Goal: Navigation & Orientation: Find specific page/section

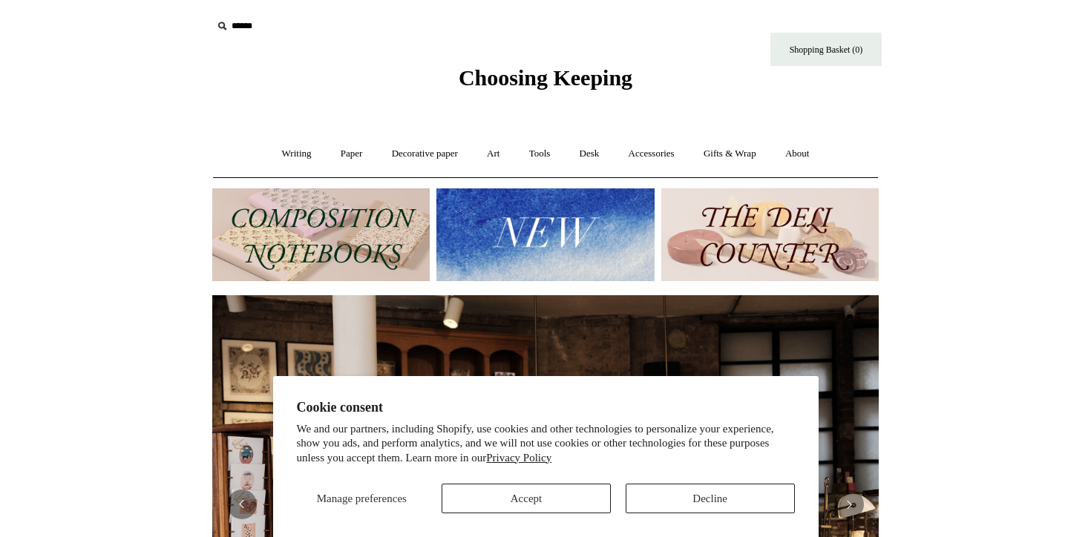
click at [580, 483] on div "Manage preferences Accept Decline" at bounding box center [546, 493] width 498 height 41
click at [526, 497] on button "Accept" at bounding box center [526, 499] width 169 height 30
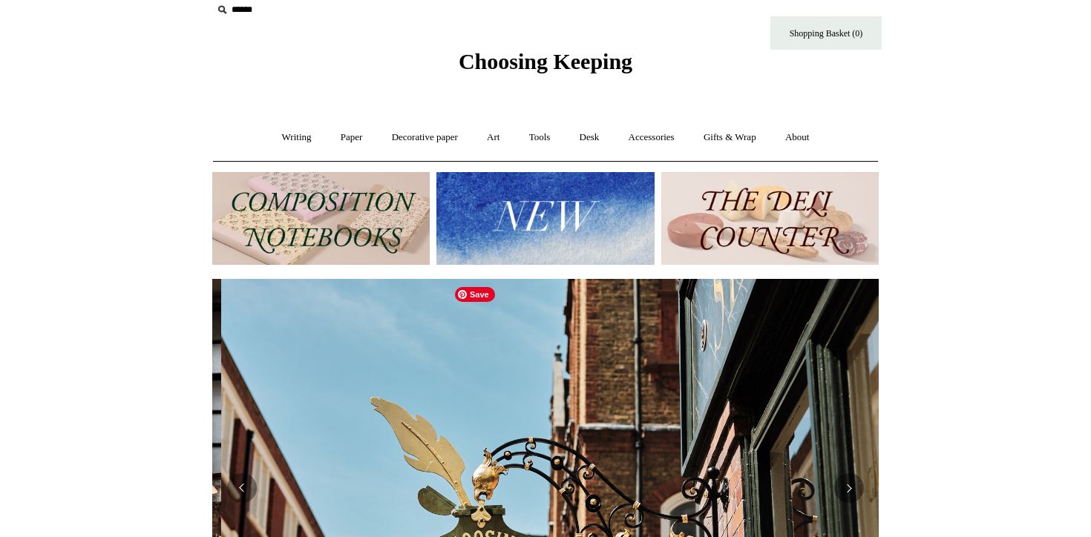
scroll to position [0, 667]
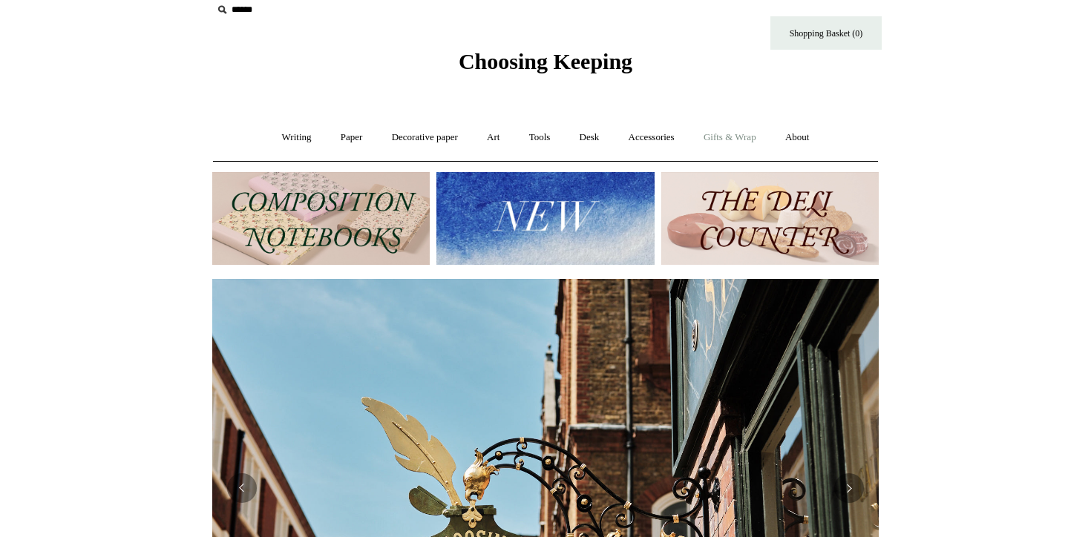
click at [747, 135] on link "Gifts & Wrap +" at bounding box center [729, 137] width 79 height 39
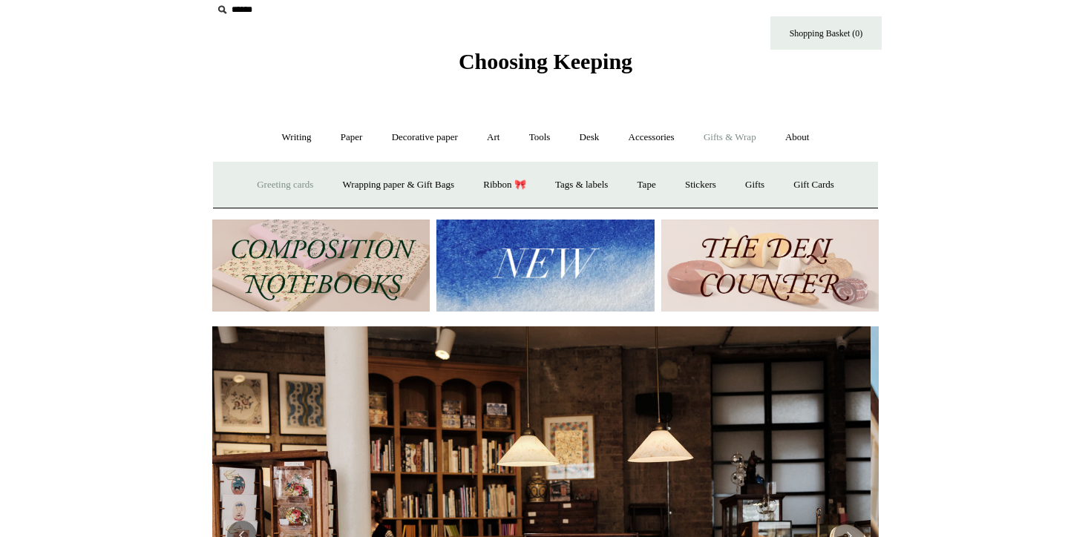
scroll to position [0, 0]
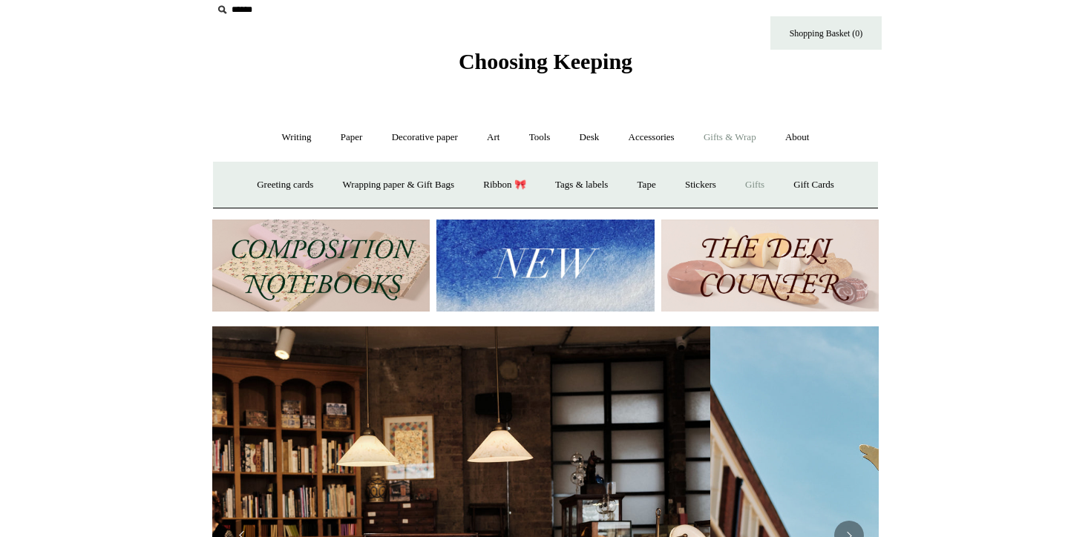
click at [765, 192] on link "Gifts +" at bounding box center [755, 185] width 46 height 39
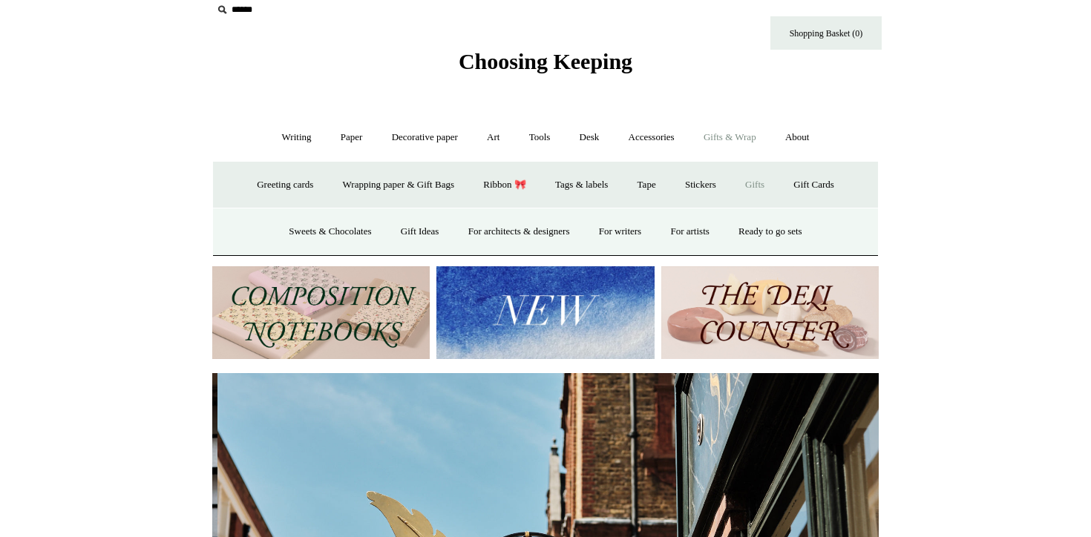
scroll to position [0, 667]
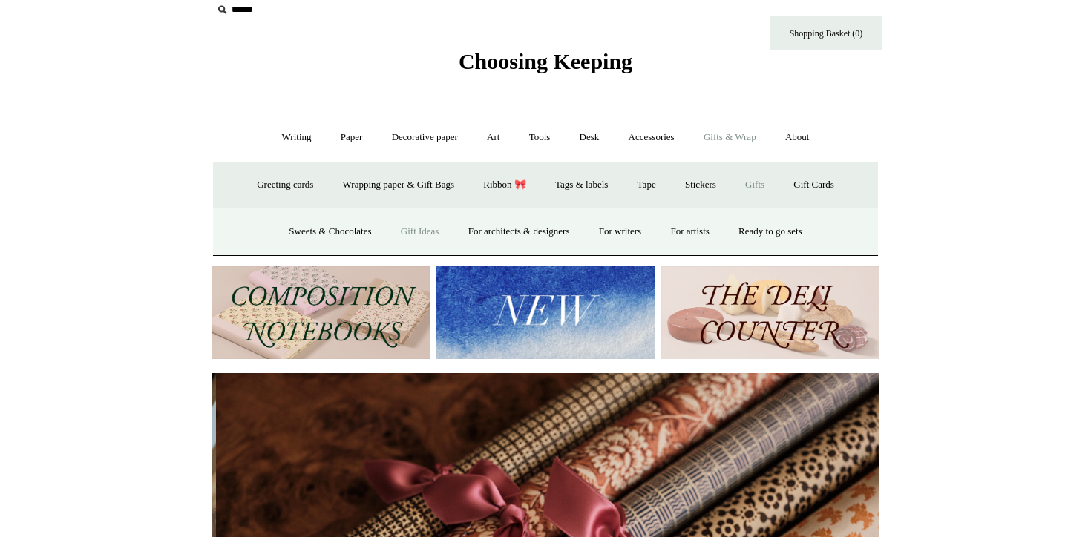
click at [430, 232] on link "Gift Ideas" at bounding box center [419, 231] width 65 height 39
